Goal: Transaction & Acquisition: Purchase product/service

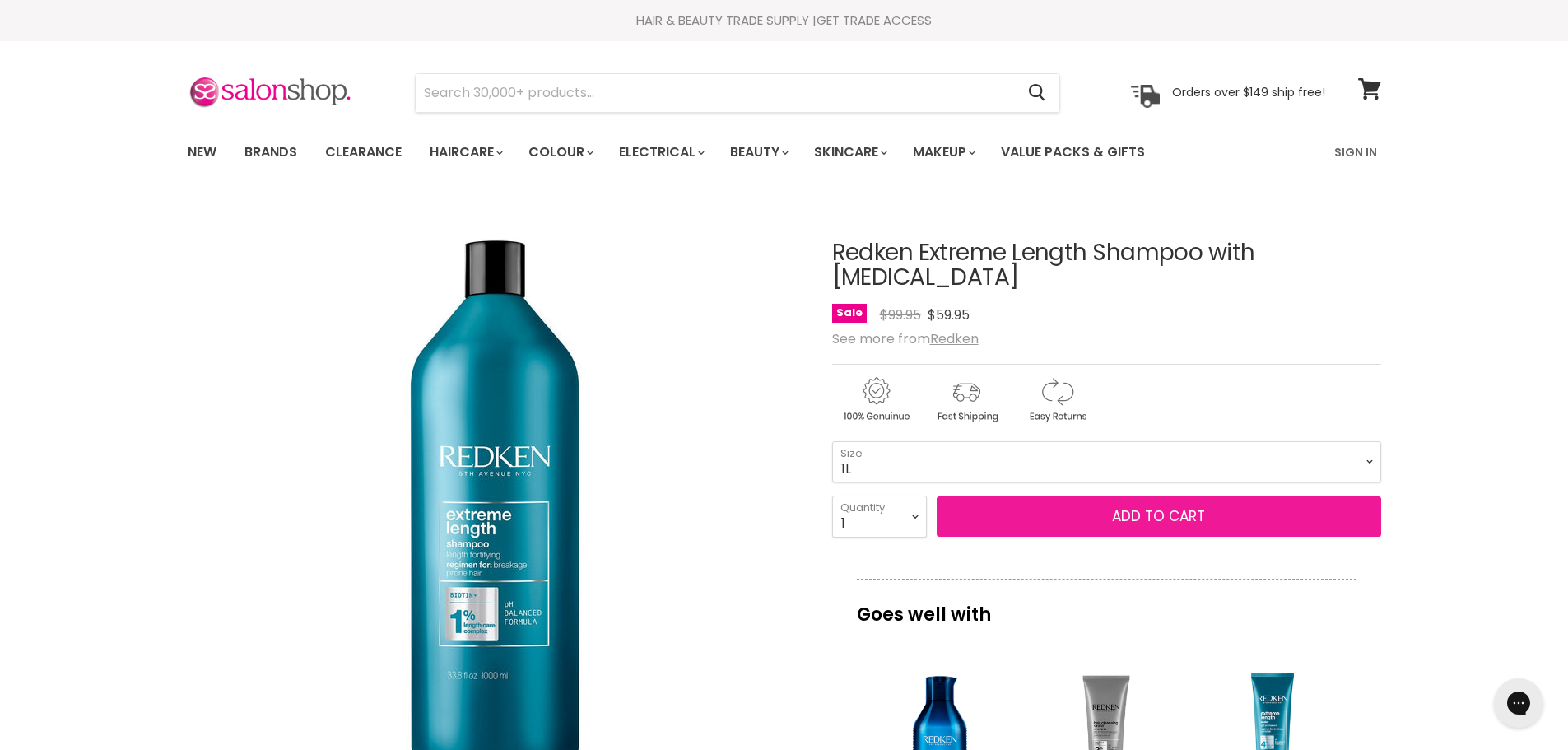
click at [1006, 502] on button "Add to cart" at bounding box center [1158, 517] width 445 height 41
click at [996, 496] on button "Add to cart" at bounding box center [1158, 517] width 445 height 41
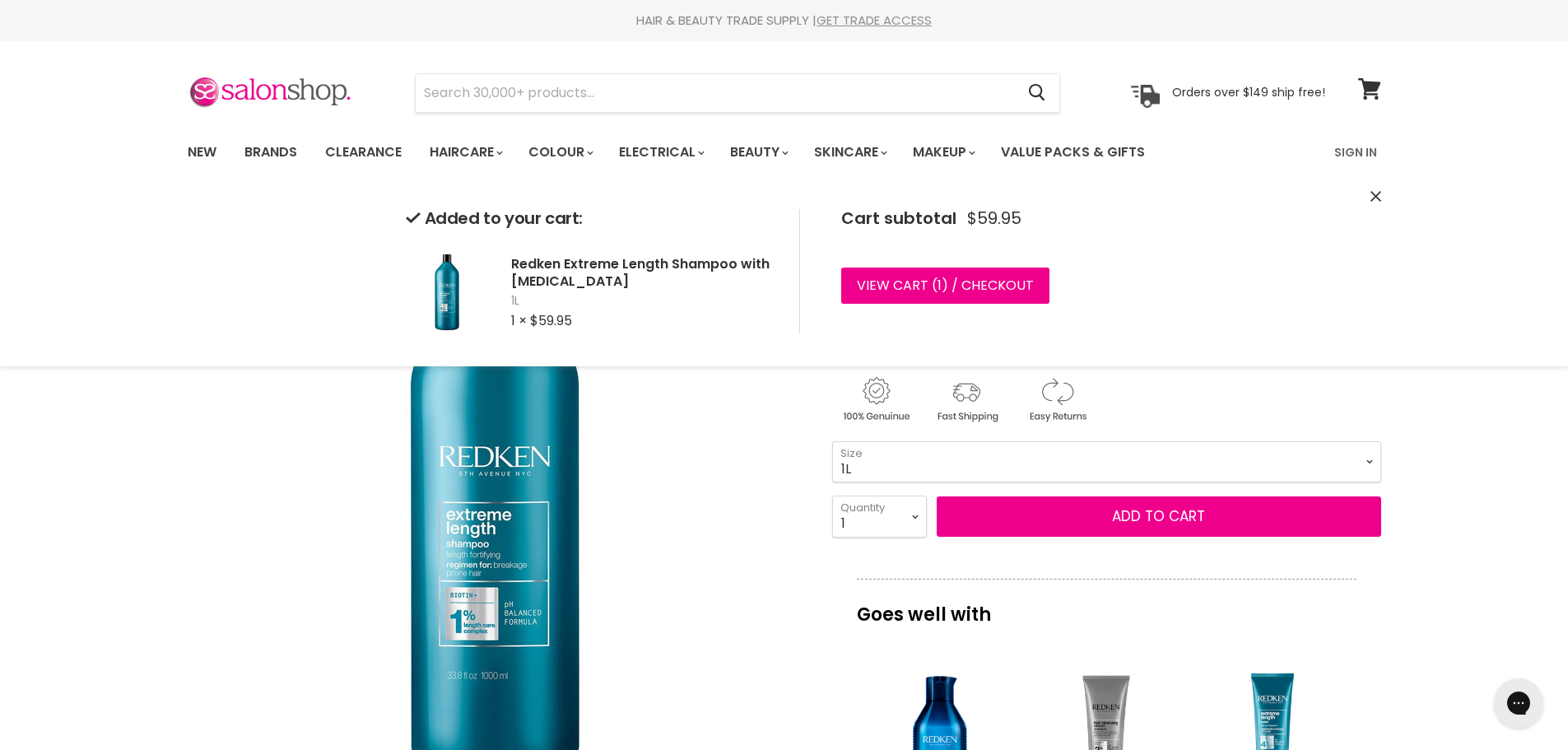
click at [868, 15] on link "GET TRADE ACCESS" at bounding box center [874, 20] width 116 height 17
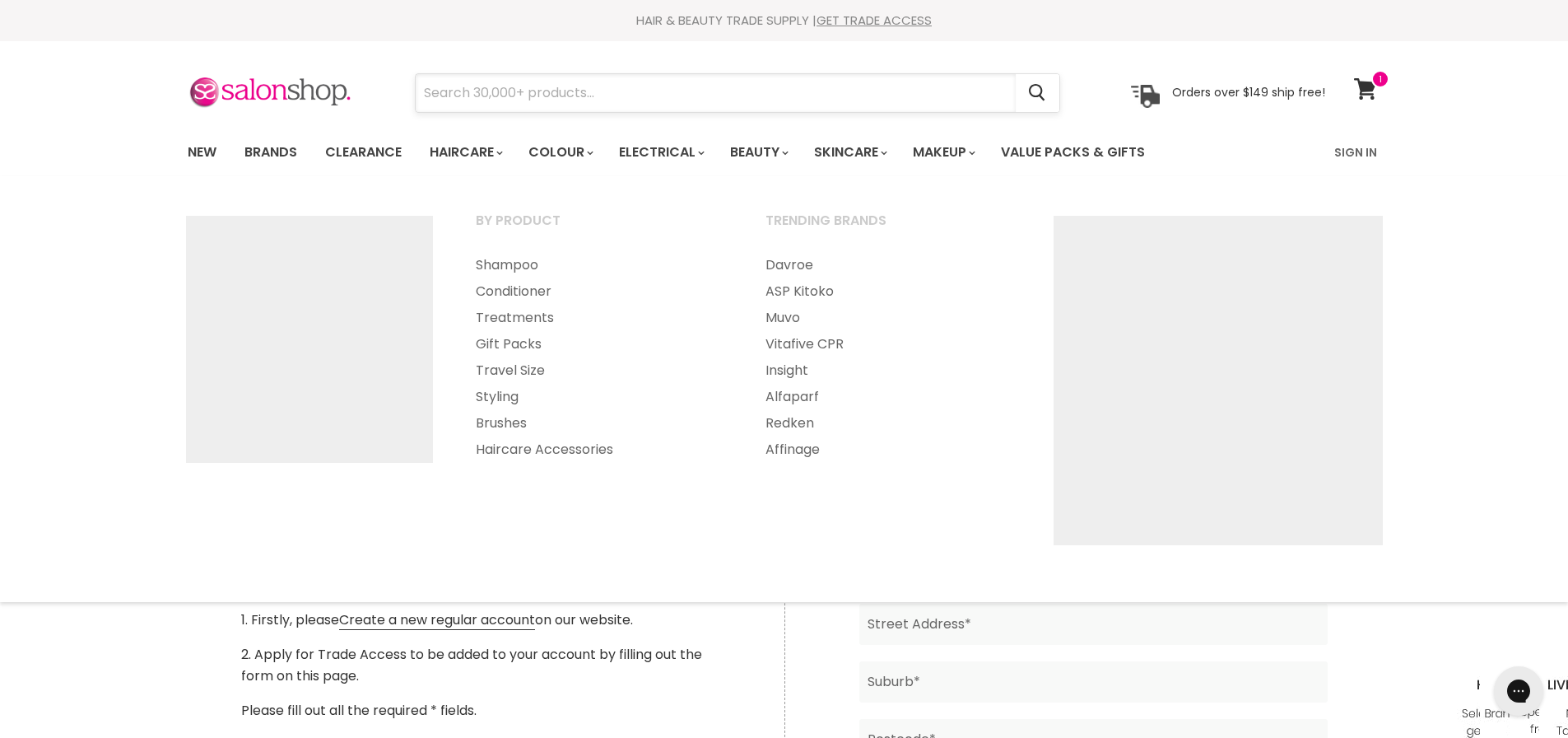
click at [519, 84] on input "Search" at bounding box center [715, 93] width 600 height 38
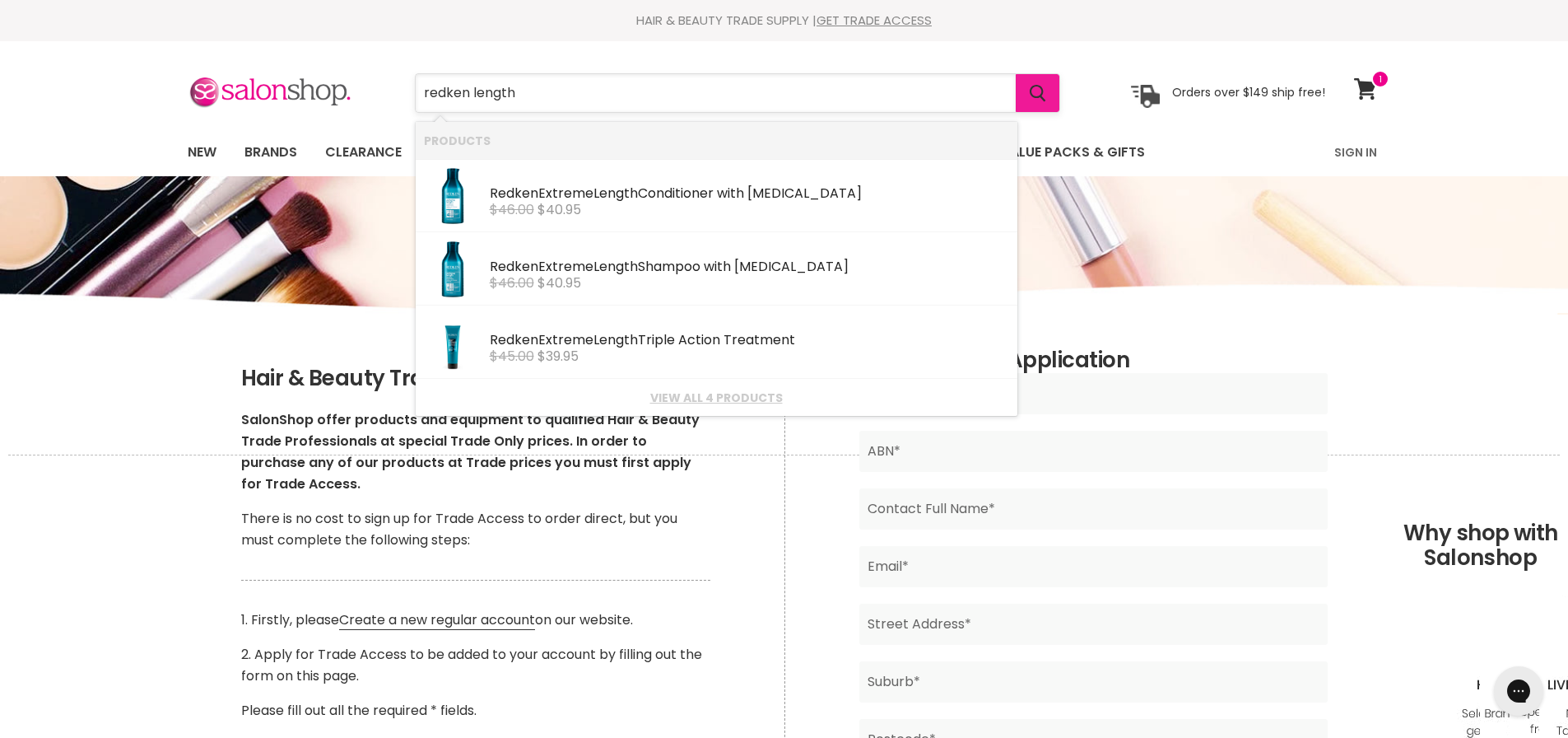
type input "redken length"
click at [1036, 98] on icon "Search" at bounding box center [1038, 93] width 16 height 17
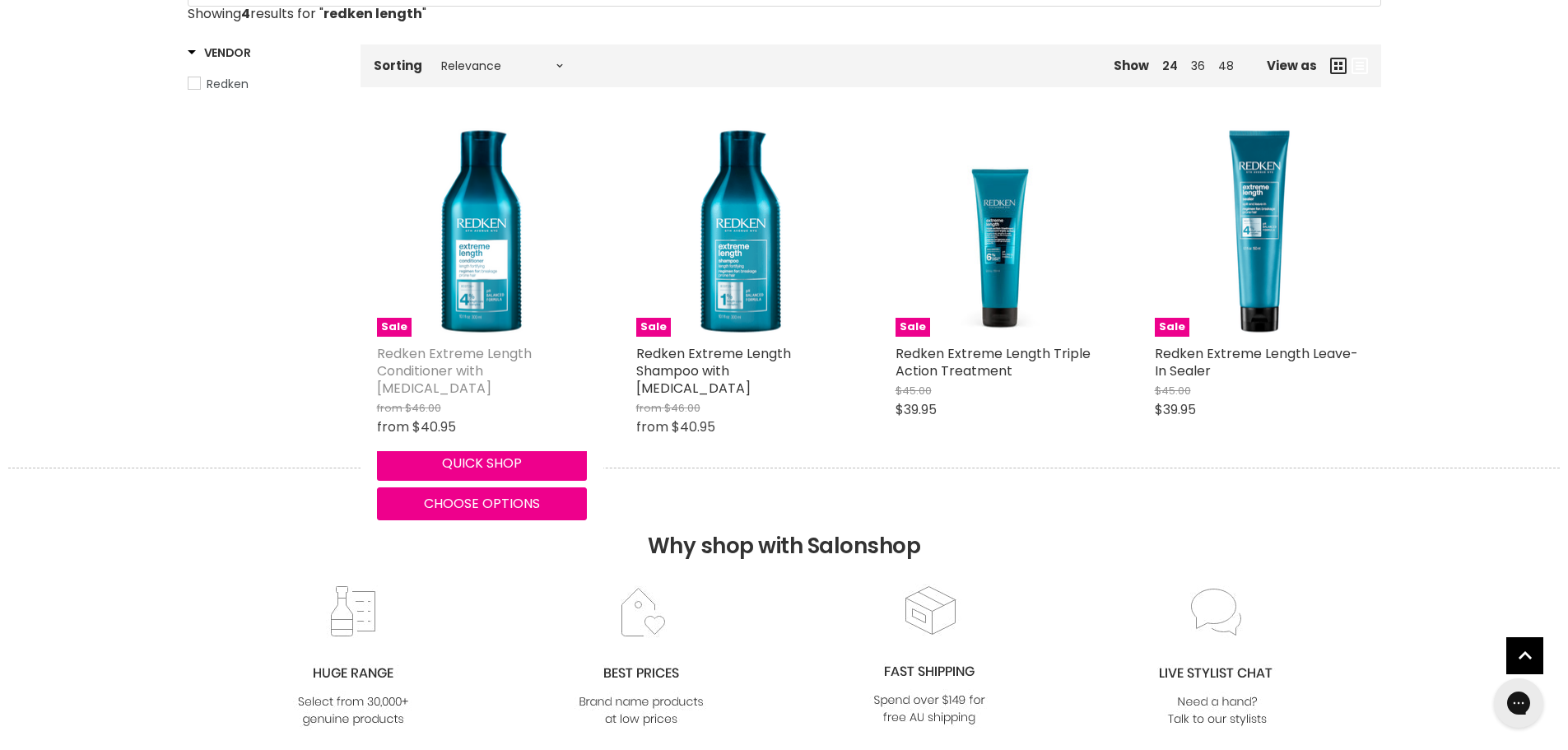
click at [524, 369] on link "Redken Extreme Length Conditioner with [MEDICAL_DATA]" at bounding box center [454, 371] width 155 height 53
